Goal: Use online tool/utility: Utilize a website feature to perform a specific function

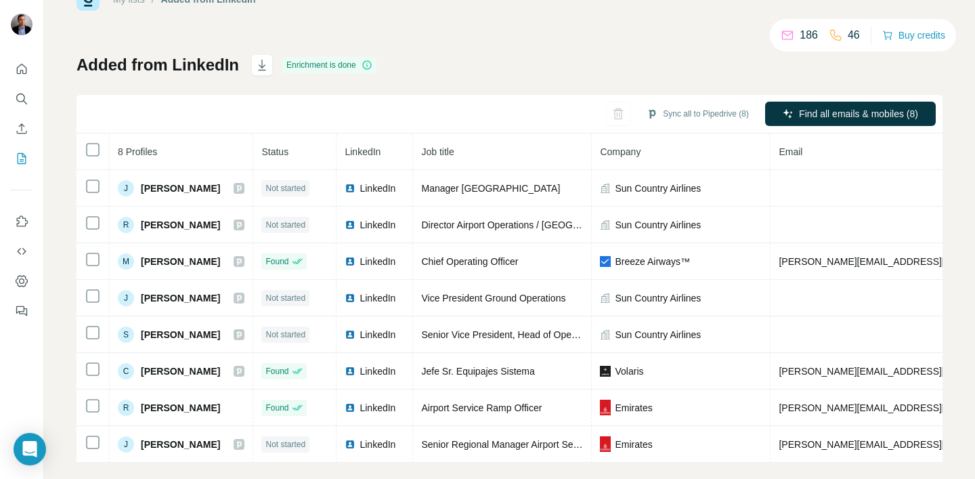
scroll to position [61, 0]
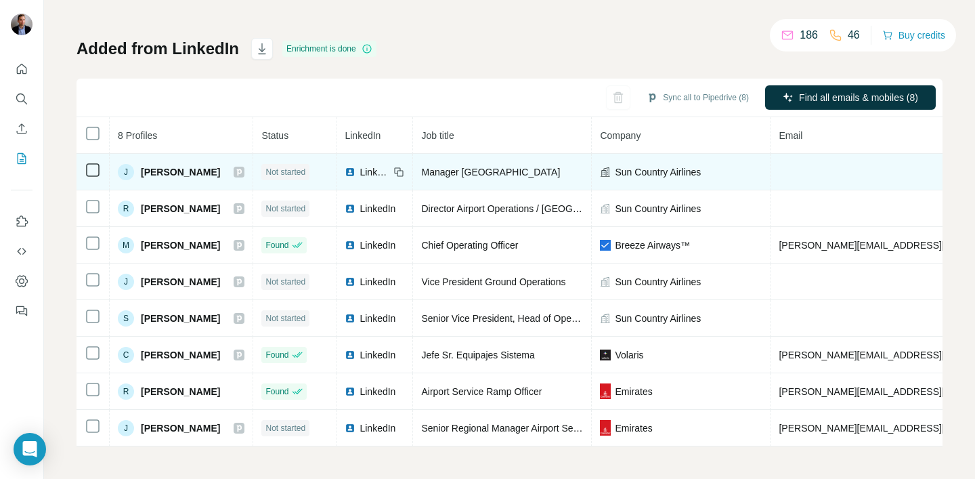
click at [158, 175] on span "[PERSON_NAME]" at bounding box center [180, 172] width 79 height 14
click at [295, 173] on span "Not started" at bounding box center [285, 172] width 40 height 12
click at [83, 171] on td at bounding box center [93, 172] width 33 height 37
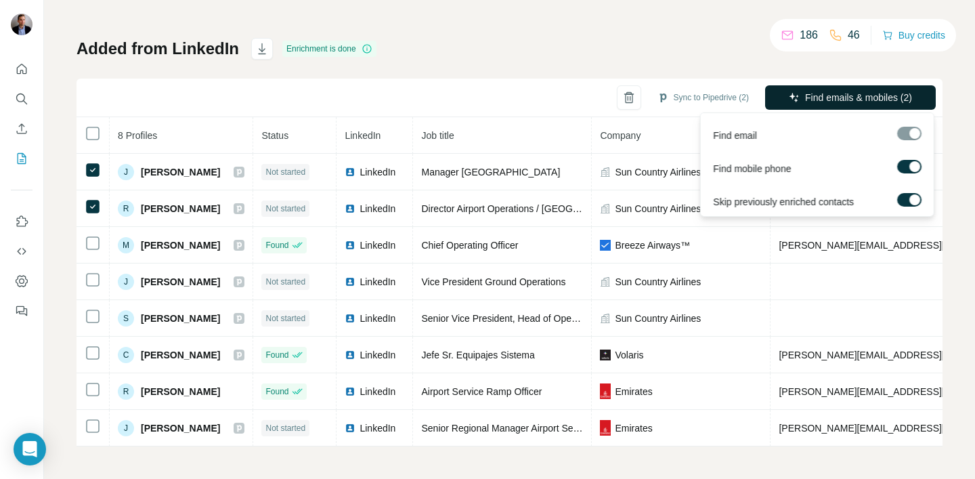
click at [858, 102] on span "Find emails & mobiles (2)" at bounding box center [858, 98] width 107 height 14
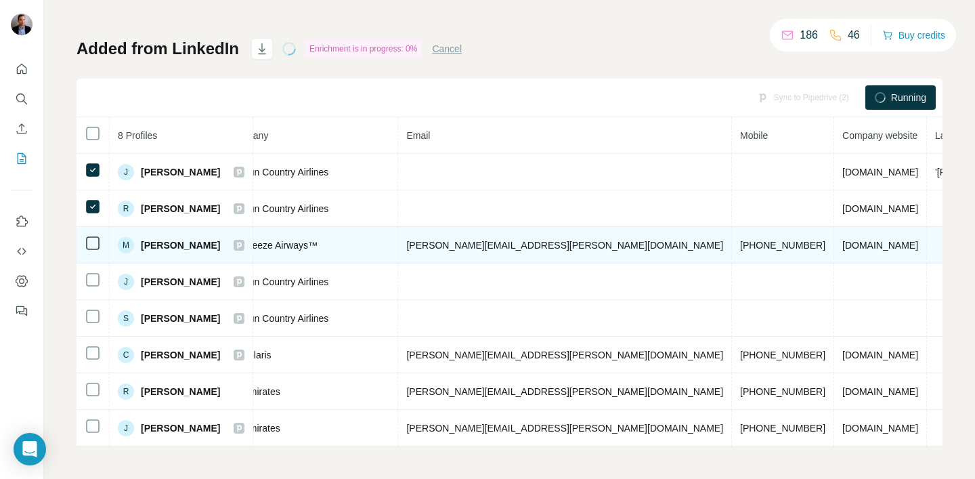
scroll to position [0, 377]
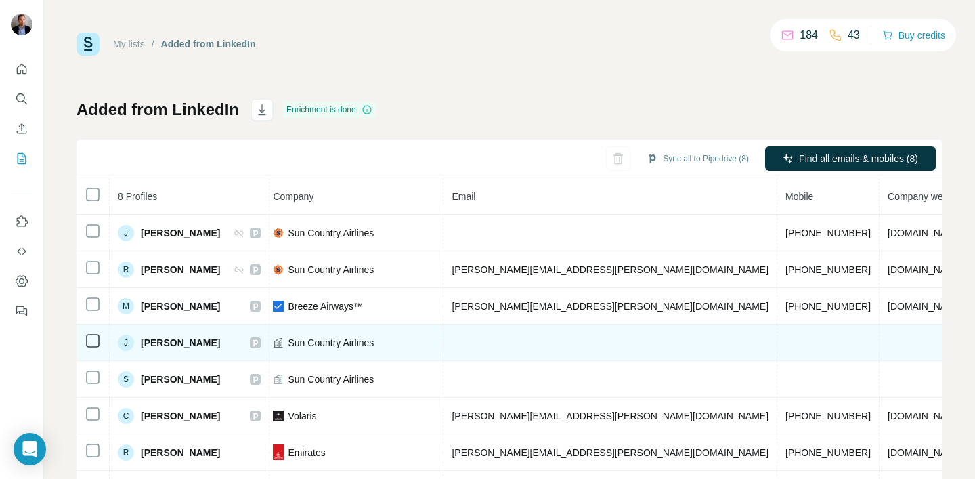
scroll to position [0, 377]
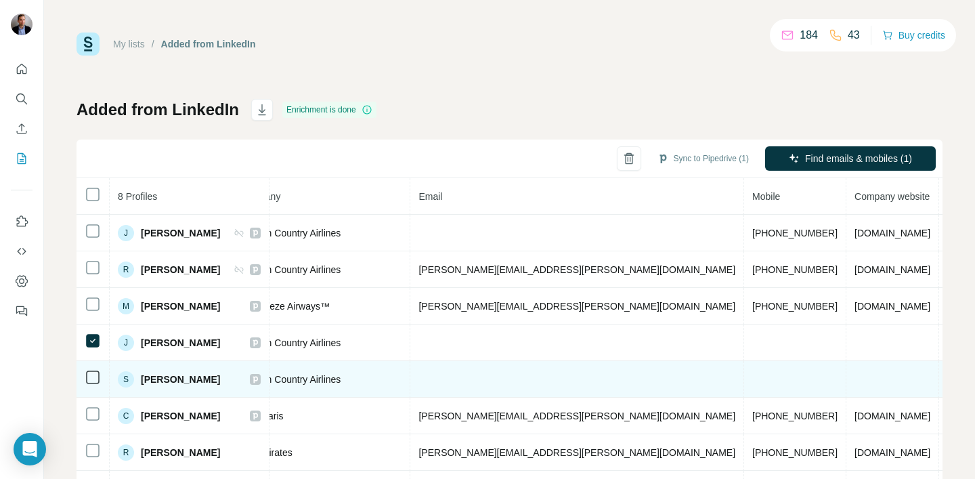
click at [88, 366] on td at bounding box center [93, 379] width 33 height 37
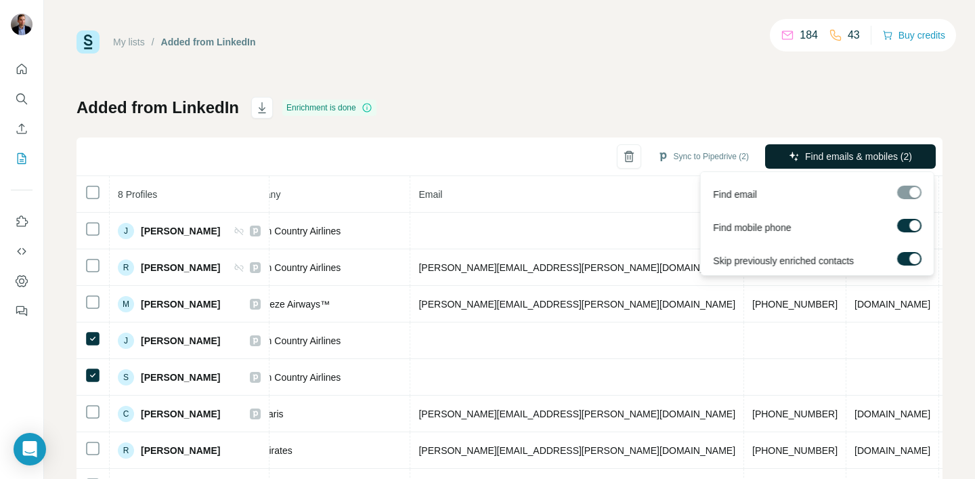
click at [842, 148] on button "Find emails & mobiles (2)" at bounding box center [850, 156] width 171 height 24
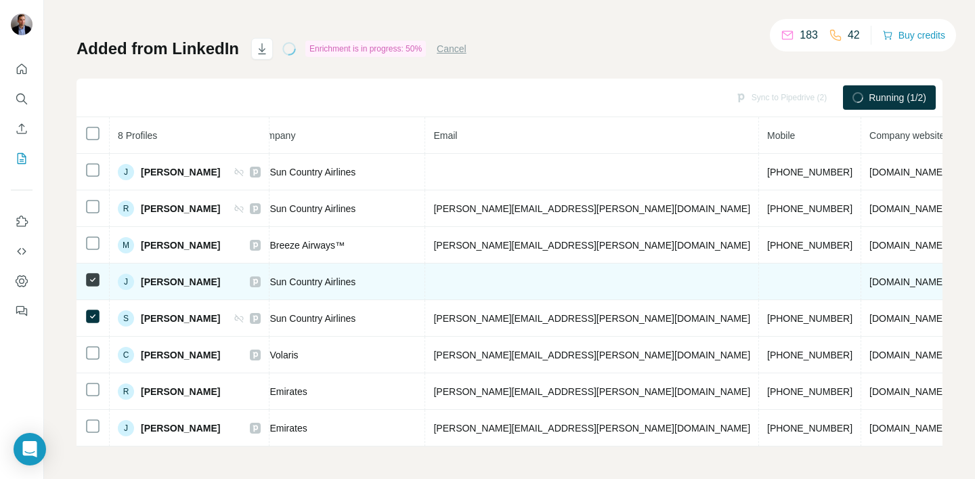
scroll to position [0, 377]
